Goal: Task Accomplishment & Management: Use online tool/utility

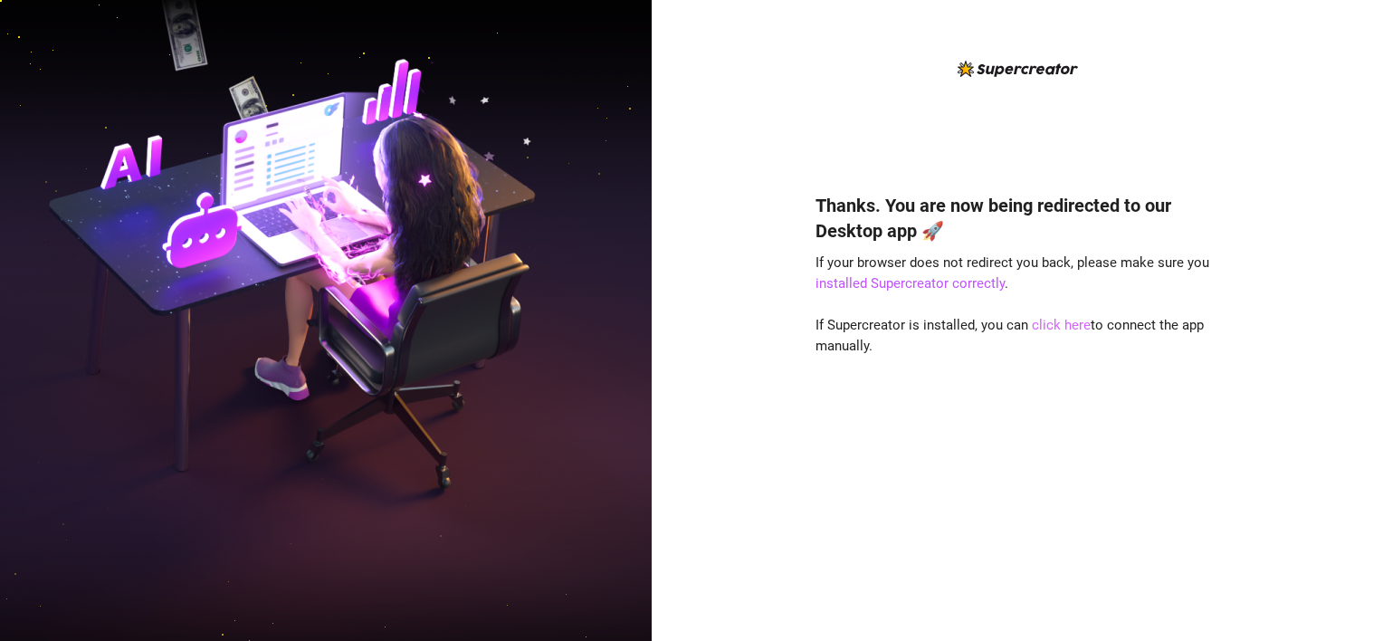
click at [1046, 326] on link "click here" at bounding box center [1061, 325] width 59 height 16
click at [853, 420] on div "Thanks. You are now being redirected to our Desktop app 🚀 If your browser does …" at bounding box center [1017, 389] width 404 height 443
click at [1039, 323] on link "click here" at bounding box center [1061, 325] width 59 height 16
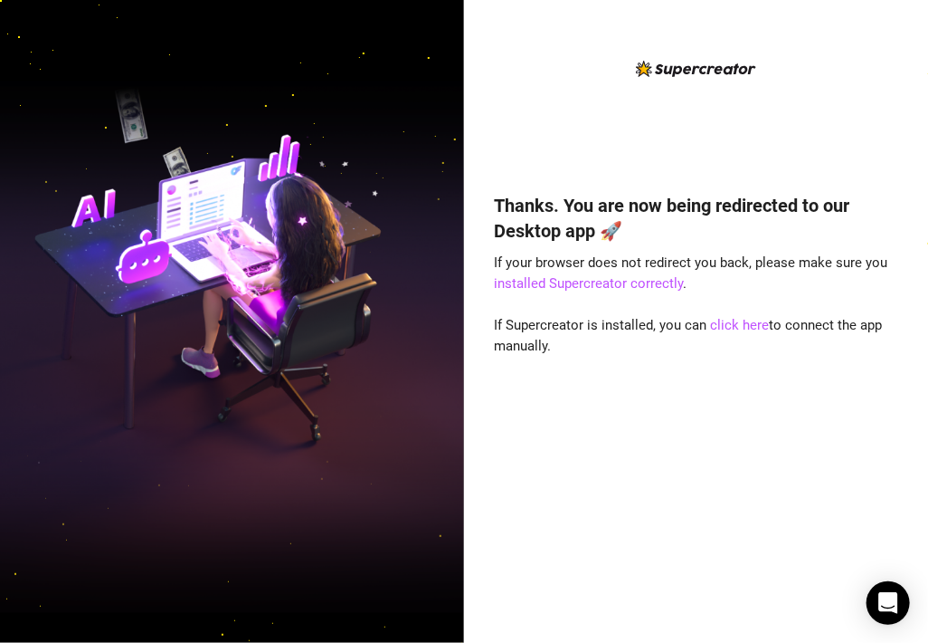
drag, startPoint x: 20, startPoint y: 101, endPoint x: 503, endPoint y: 264, distance: 510.0
click at [503, 264] on span "If your browser does not redirect you back, please make sure you installed Supe…" at bounding box center [692, 273] width 394 height 38
click at [732, 322] on link "click here" at bounding box center [740, 325] width 59 height 16
click at [734, 338] on div "Thanks. You are now being redirected to our Desktop app 🚀 If your browser does …" at bounding box center [697, 390] width 404 height 445
click at [733, 330] on link "click here" at bounding box center [740, 325] width 59 height 16
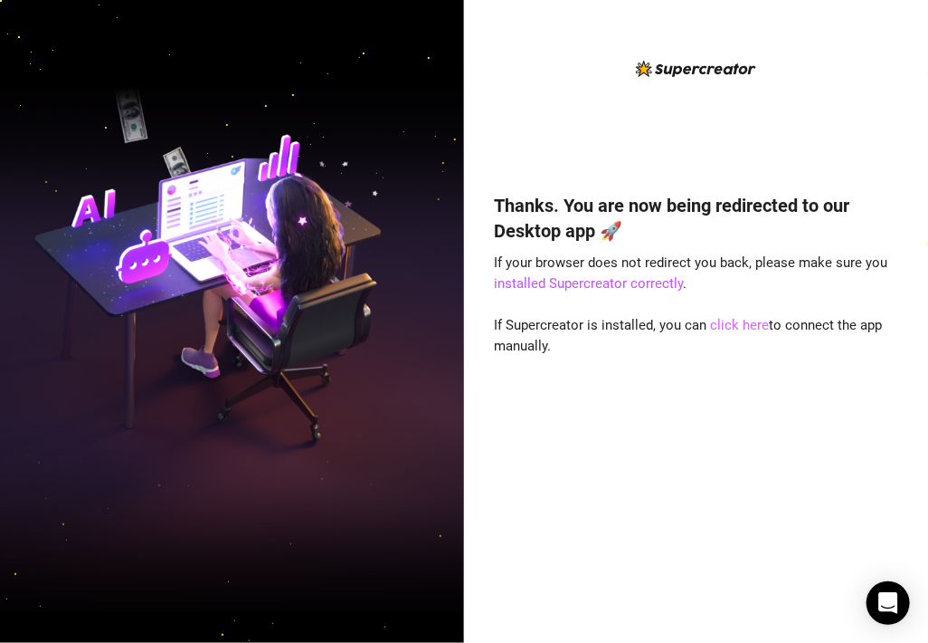
drag, startPoint x: 707, startPoint y: 316, endPoint x: 716, endPoint y: 320, distance: 10.1
click at [711, 317] on span "If Supercreator is installed, you can click here to connect the app manually." at bounding box center [689, 336] width 388 height 38
click at [716, 320] on link "click here" at bounding box center [740, 325] width 59 height 16
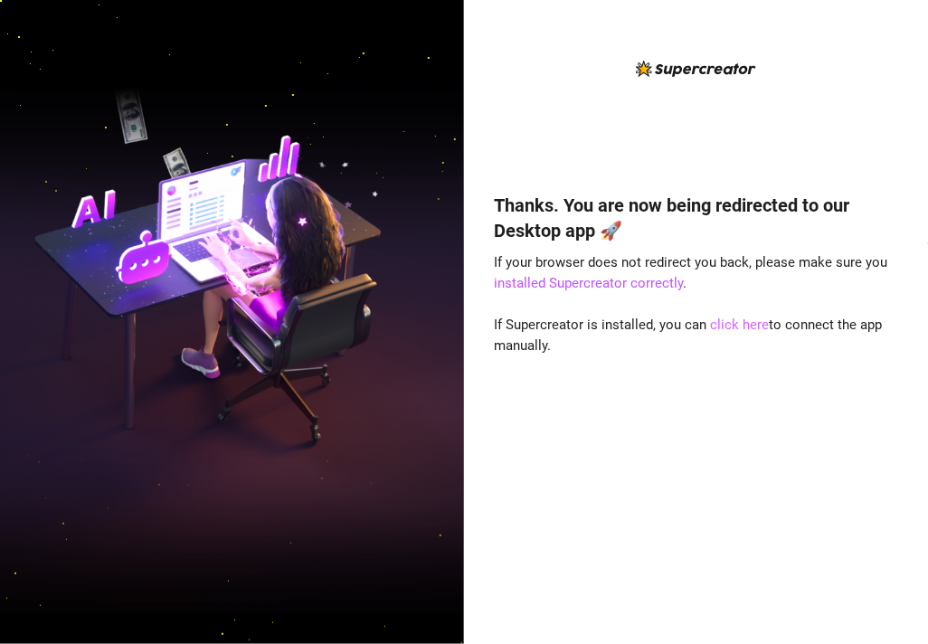
click at [728, 319] on link "click here" at bounding box center [740, 325] width 59 height 16
click at [728, 321] on link "click here" at bounding box center [740, 325] width 59 height 16
click at [612, 285] on link "installed Supercreator correctly" at bounding box center [589, 283] width 189 height 16
